Goal: Transaction & Acquisition: Purchase product/service

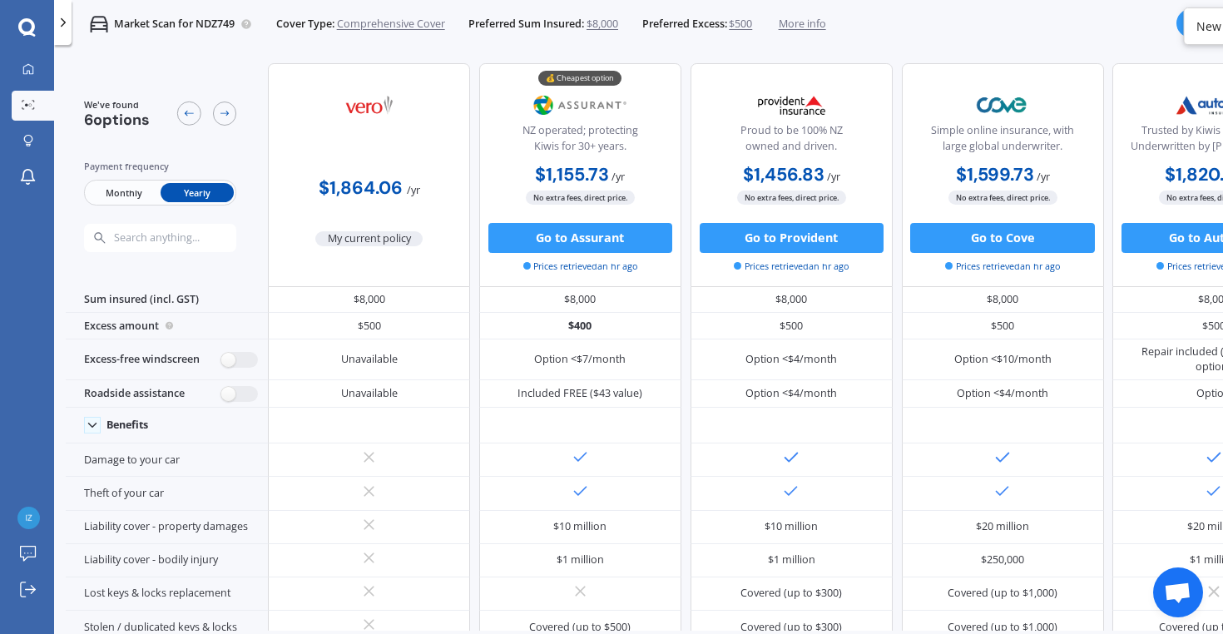
click at [610, 28] on span "$8,000" at bounding box center [602, 24] width 32 height 15
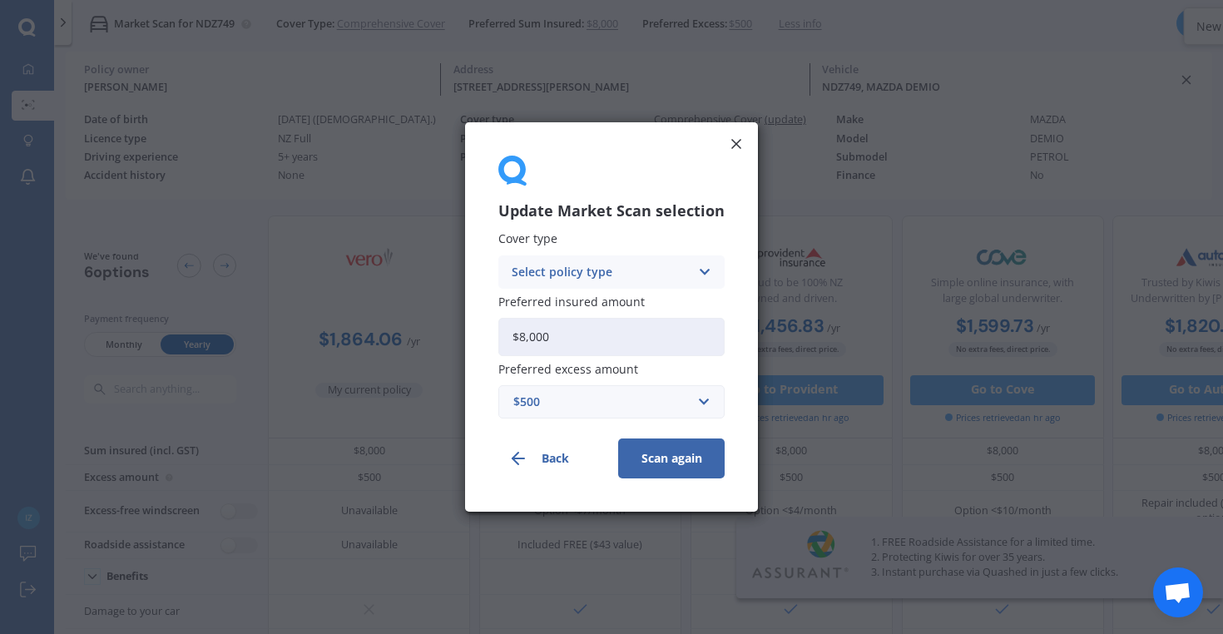
click at [610, 28] on div "Update Market Scan selection Cover type Select policy type Comprehensive Third …" at bounding box center [611, 317] width 1223 height 634
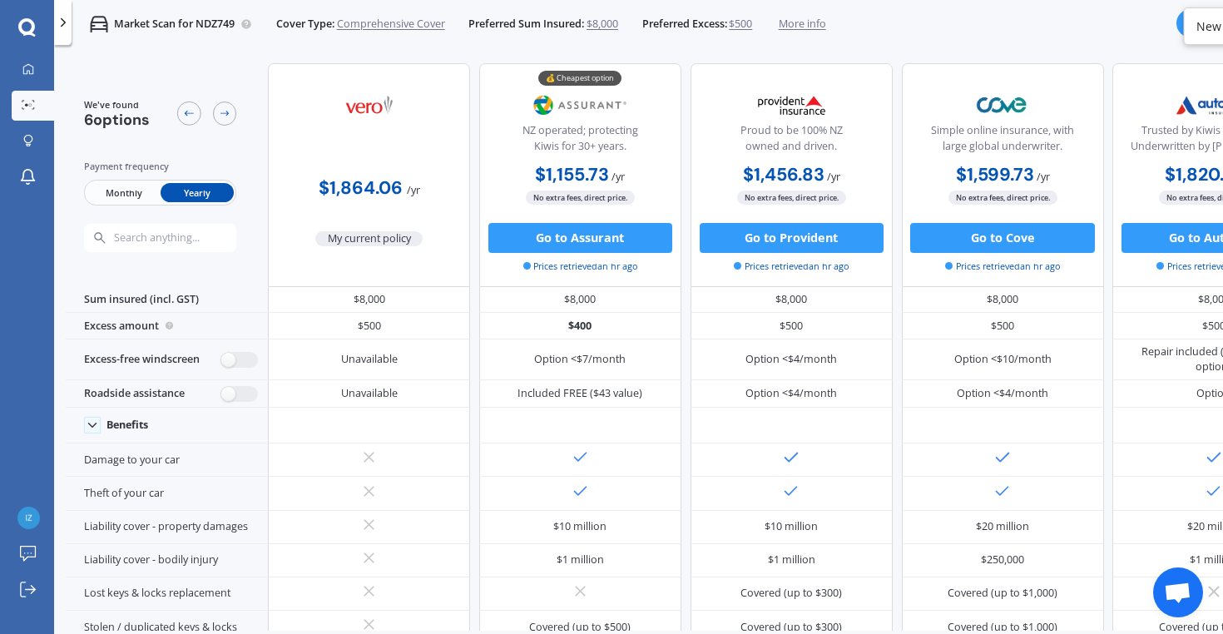
click at [610, 28] on span "$8,000" at bounding box center [602, 24] width 32 height 15
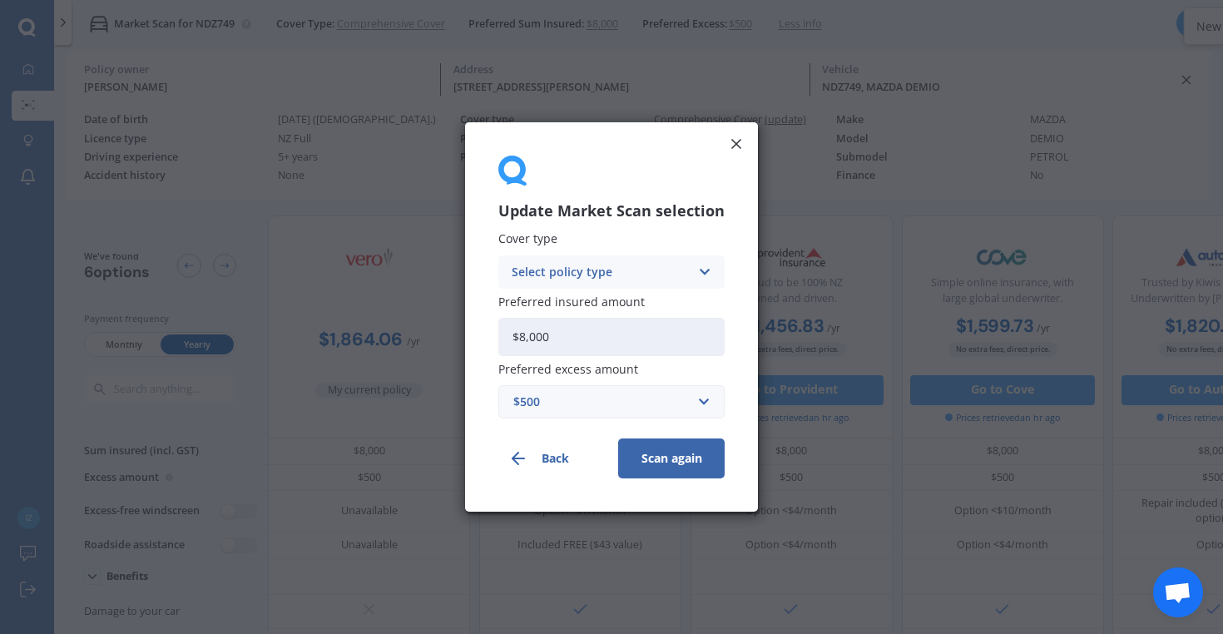
click at [64, 29] on div "Update Market Scan selection Cover type Select policy type Comprehensive Third …" at bounding box center [611, 317] width 1223 height 634
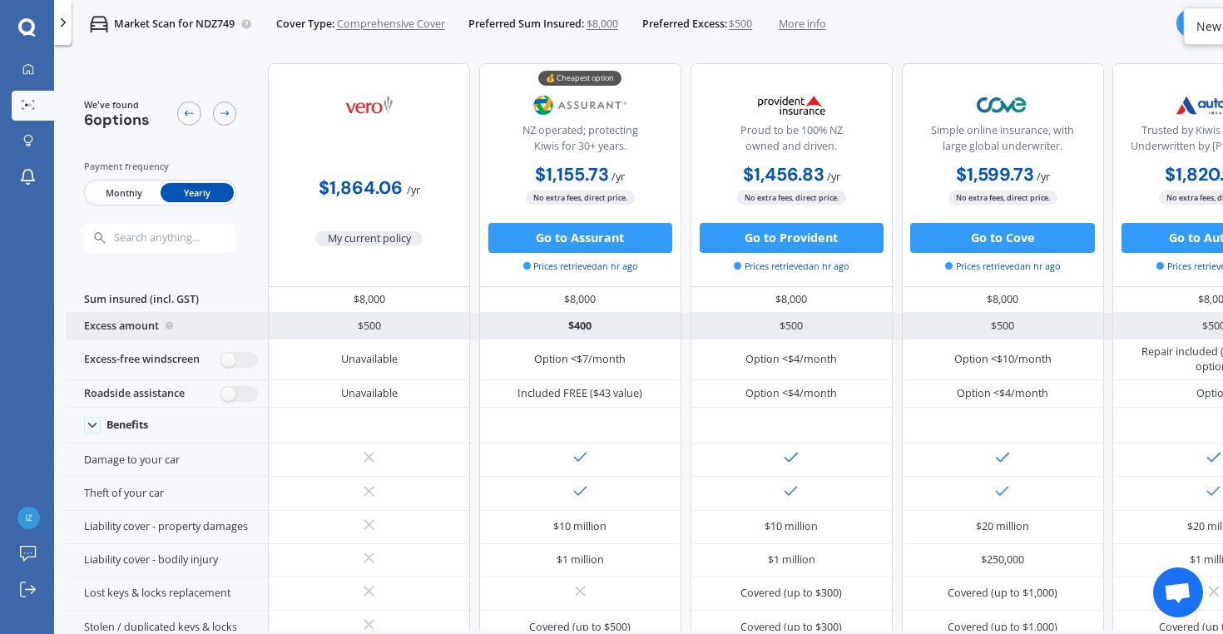
click at [551, 339] on div "$400" at bounding box center [580, 326] width 202 height 27
click at [569, 338] on div "$400" at bounding box center [580, 326] width 202 height 27
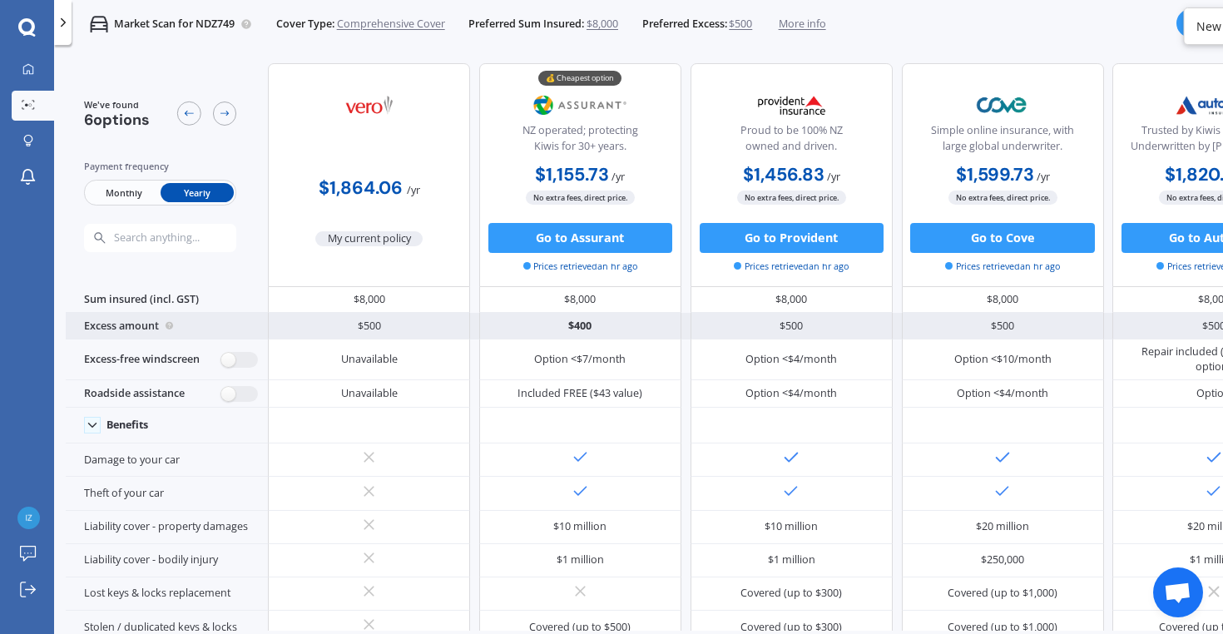
click at [605, 279] on div "💰 Cheapest option NZ operated; protecting Kiwis for 30+ years. $1,155.73 / yr $…" at bounding box center [580, 174] width 202 height 223
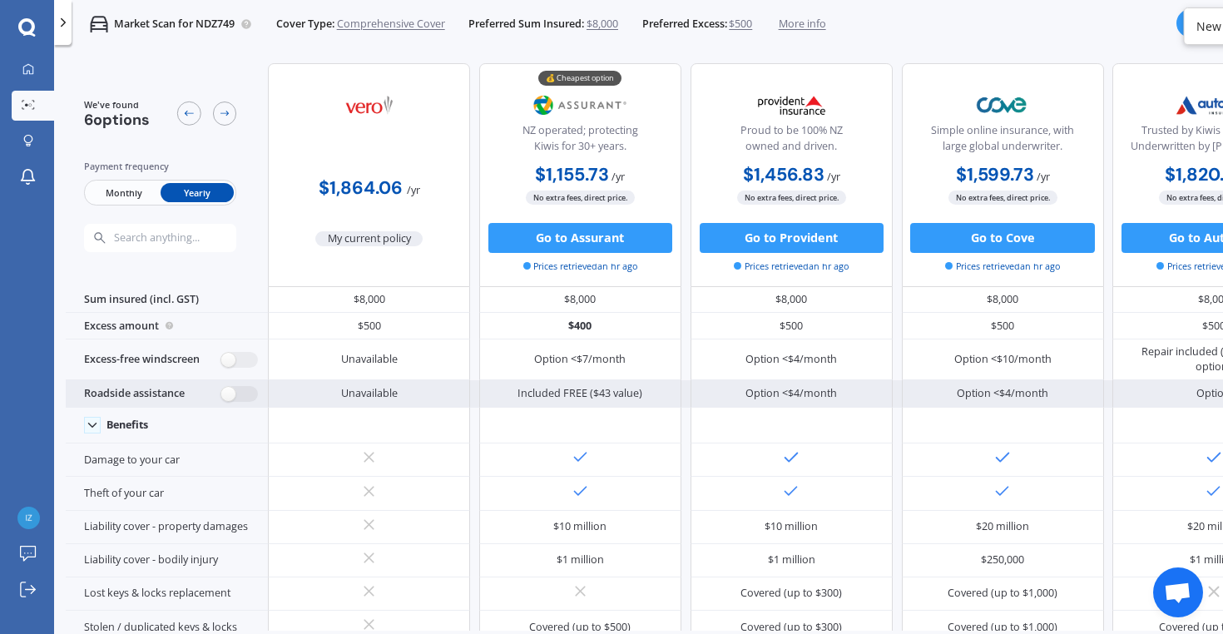
drag, startPoint x: 563, startPoint y: 335, endPoint x: 538, endPoint y: 412, distance: 80.5
click at [563, 335] on div "$400" at bounding box center [580, 326] width 202 height 27
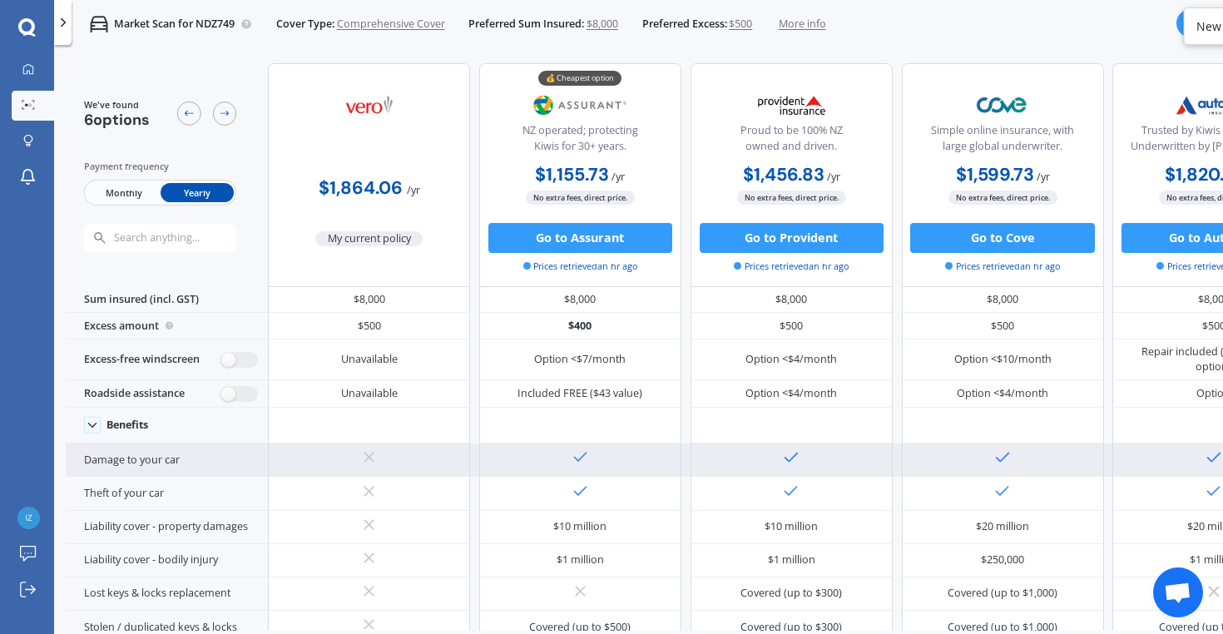
drag, startPoint x: 538, startPoint y: 412, endPoint x: 546, endPoint y: 455, distance: 43.9
click at [538, 407] on div "Included FREE ($43 value)" at bounding box center [580, 393] width 202 height 27
click at [585, 359] on div "Option <$7/month" at bounding box center [579, 359] width 91 height 15
click at [546, 455] on div at bounding box center [580, 459] width 202 height 33
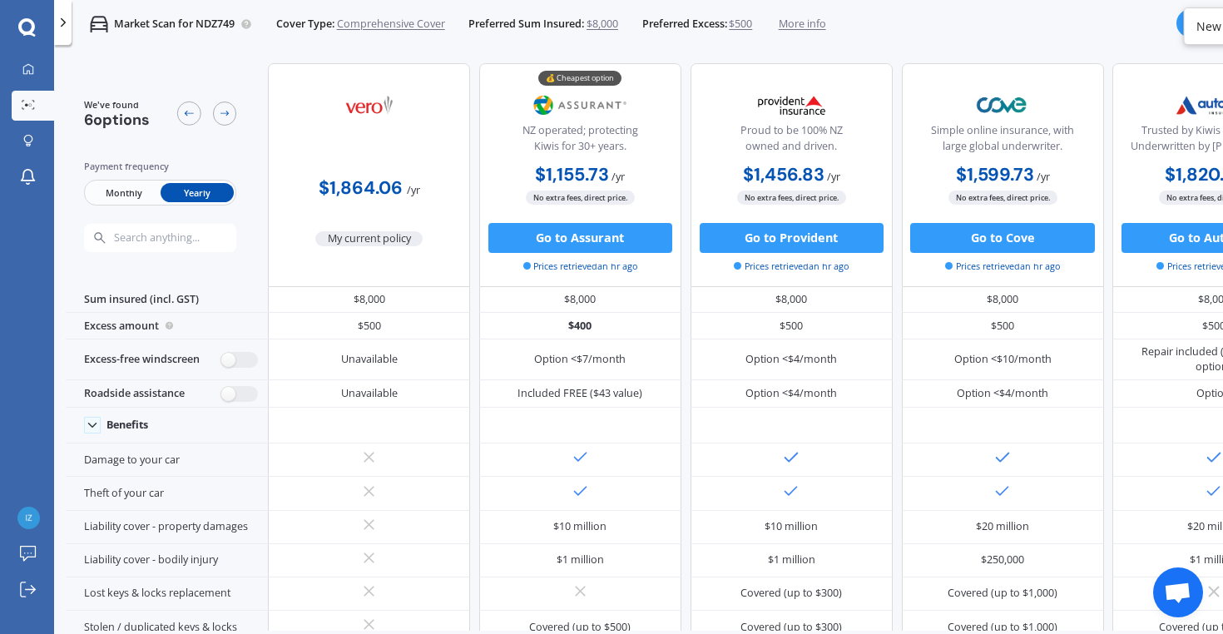
click at [606, 26] on span "$8,000" at bounding box center [602, 24] width 32 height 15
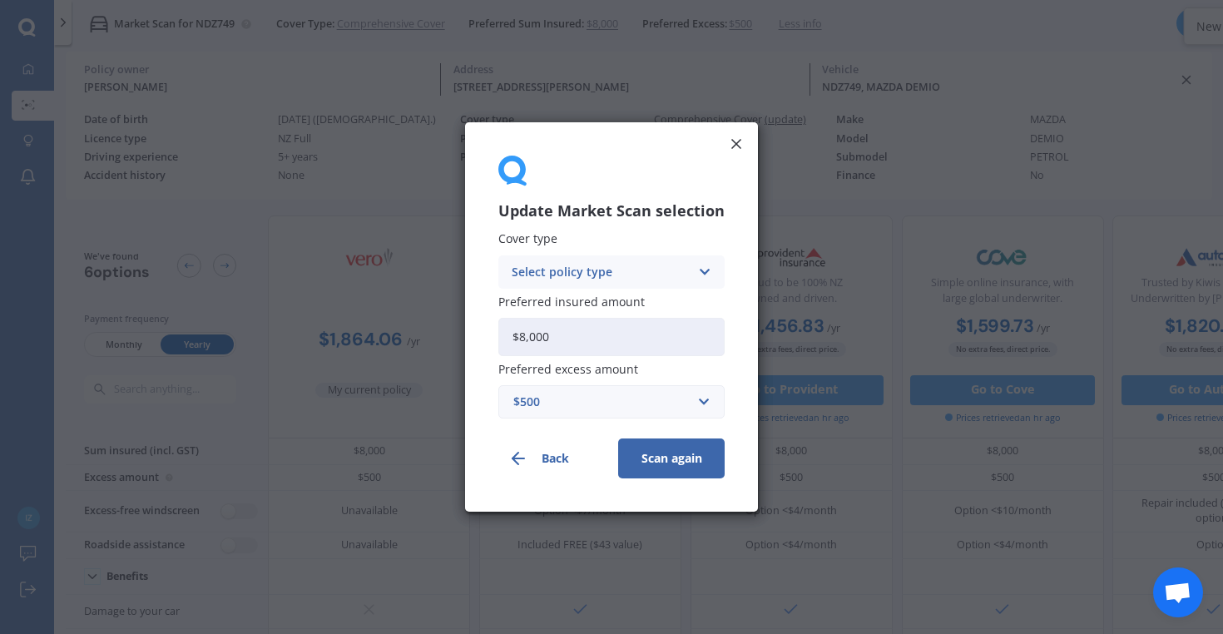
click at [647, 259] on div "Select policy type Comprehensive Third Party, Fire & Theft Third Party" at bounding box center [611, 271] width 226 height 33
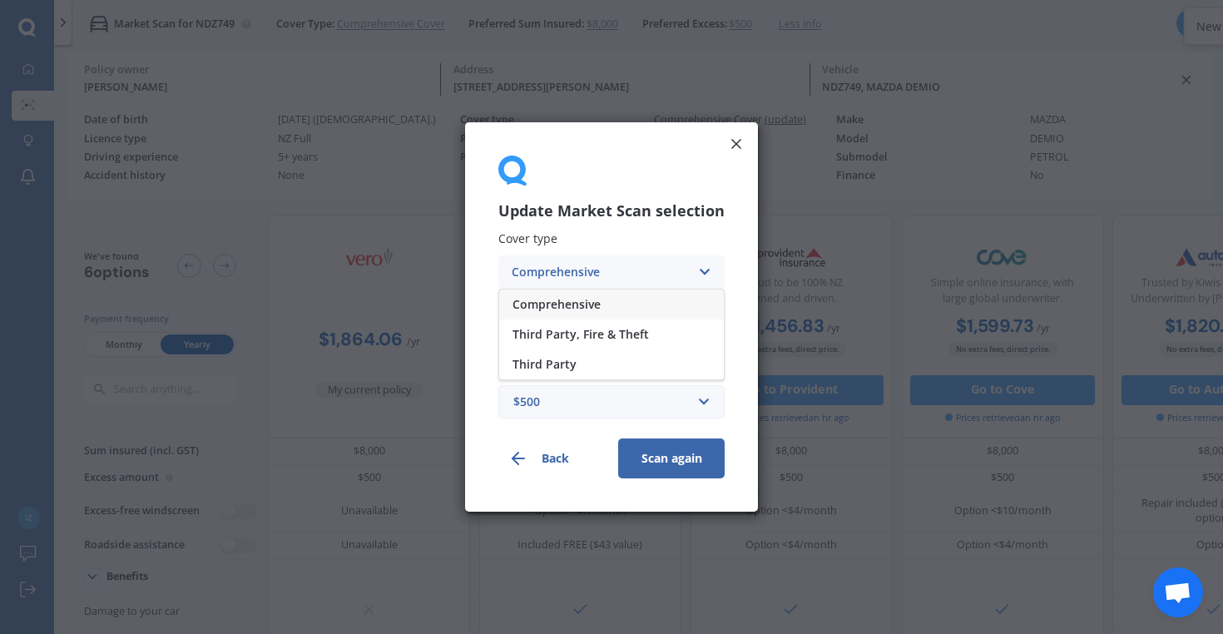
click at [606, 302] on div "Comprehensive" at bounding box center [611, 304] width 225 height 30
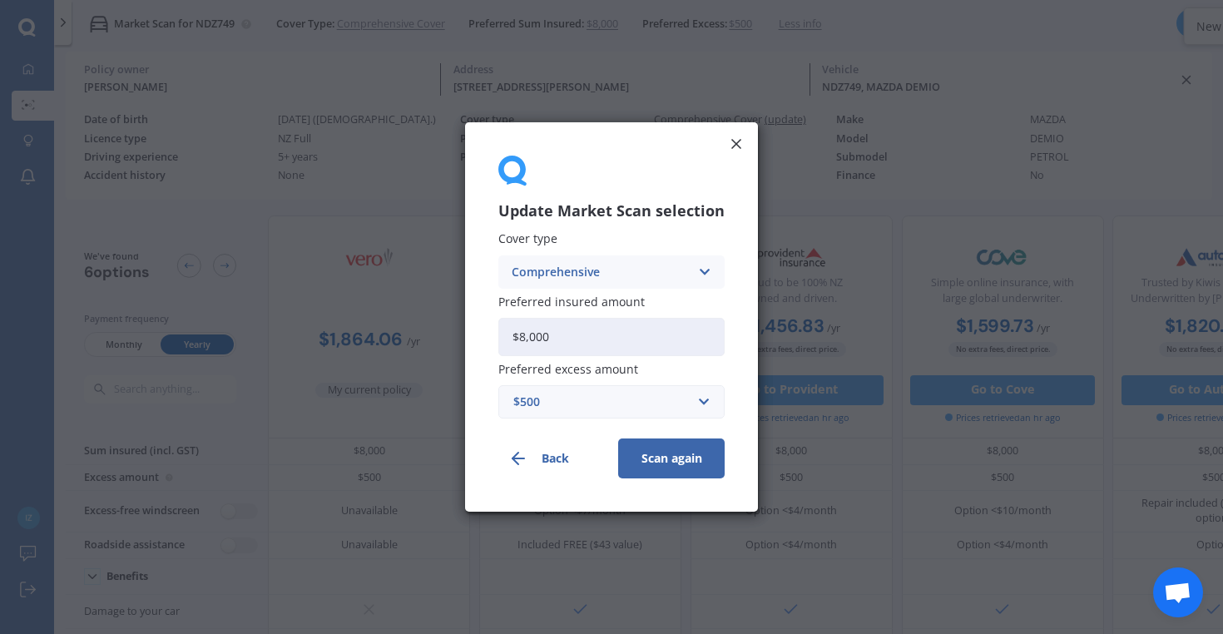
click at [599, 337] on input "$8,000" at bounding box center [611, 337] width 226 height 38
type input "$7,000"
click at [673, 459] on button "Scan again" at bounding box center [671, 458] width 106 height 40
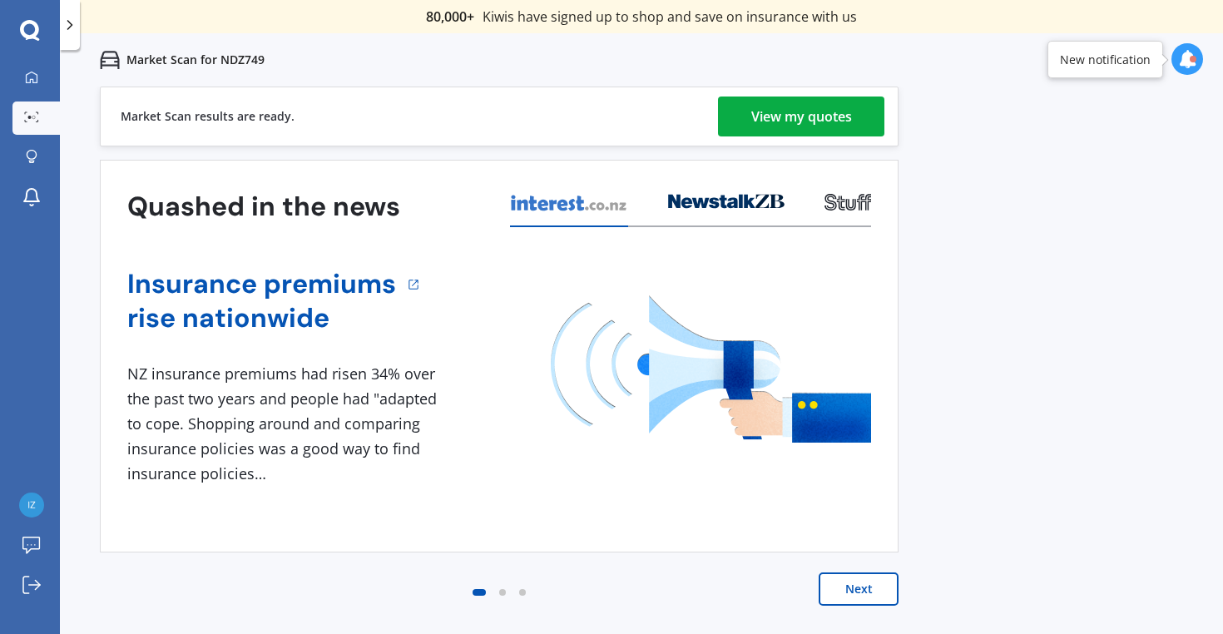
click at [807, 111] on div "View my quotes" at bounding box center [801, 116] width 101 height 40
